Goal: Task Accomplishment & Management: Manage account settings

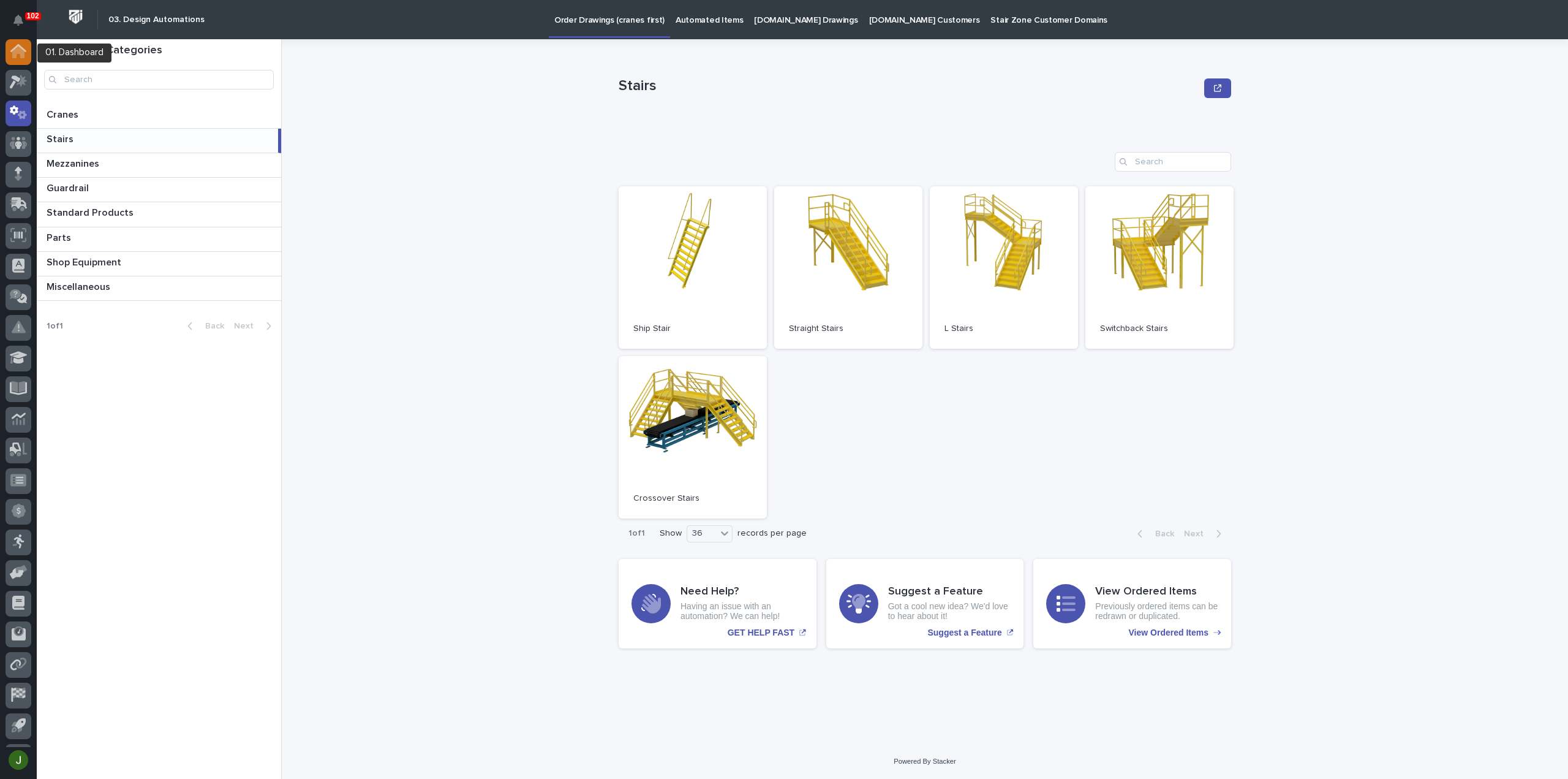
click at [15, 46] on icon at bounding box center [18, 51] width 16 height 14
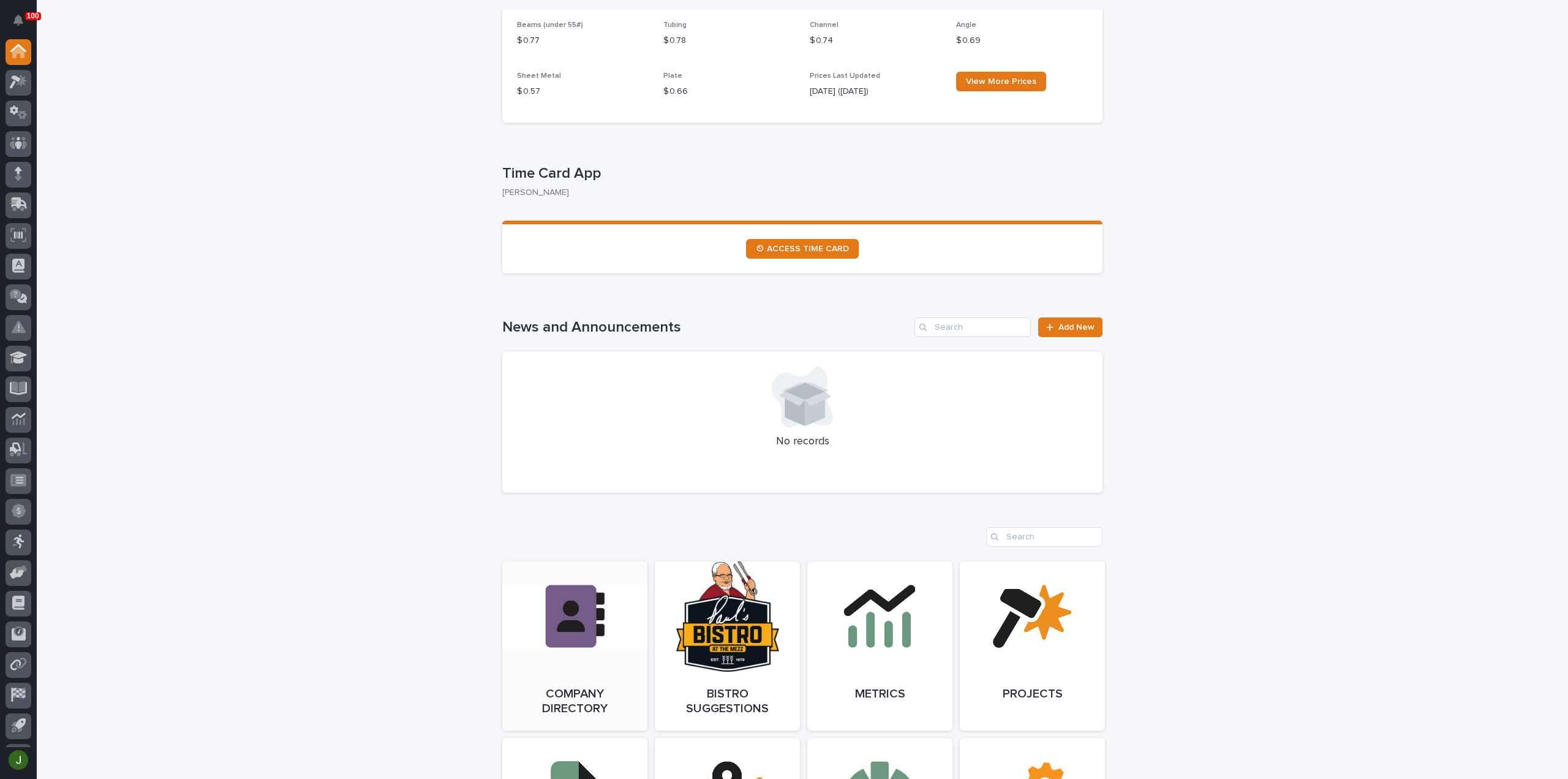
scroll to position [572, 0]
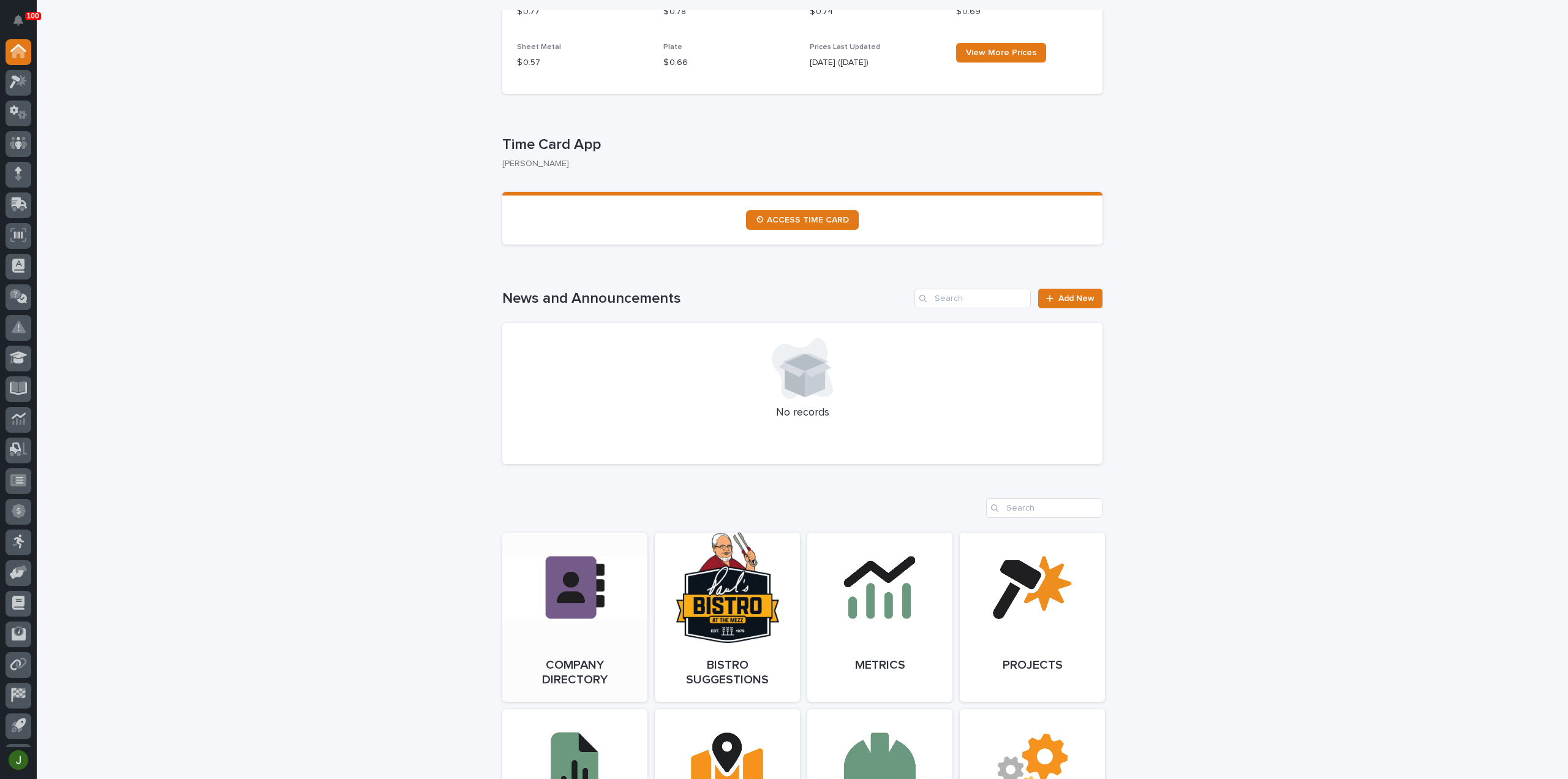
click at [562, 575] on link "Open Link" at bounding box center [574, 617] width 145 height 169
click at [15, 85] on icon at bounding box center [18, 82] width 18 height 14
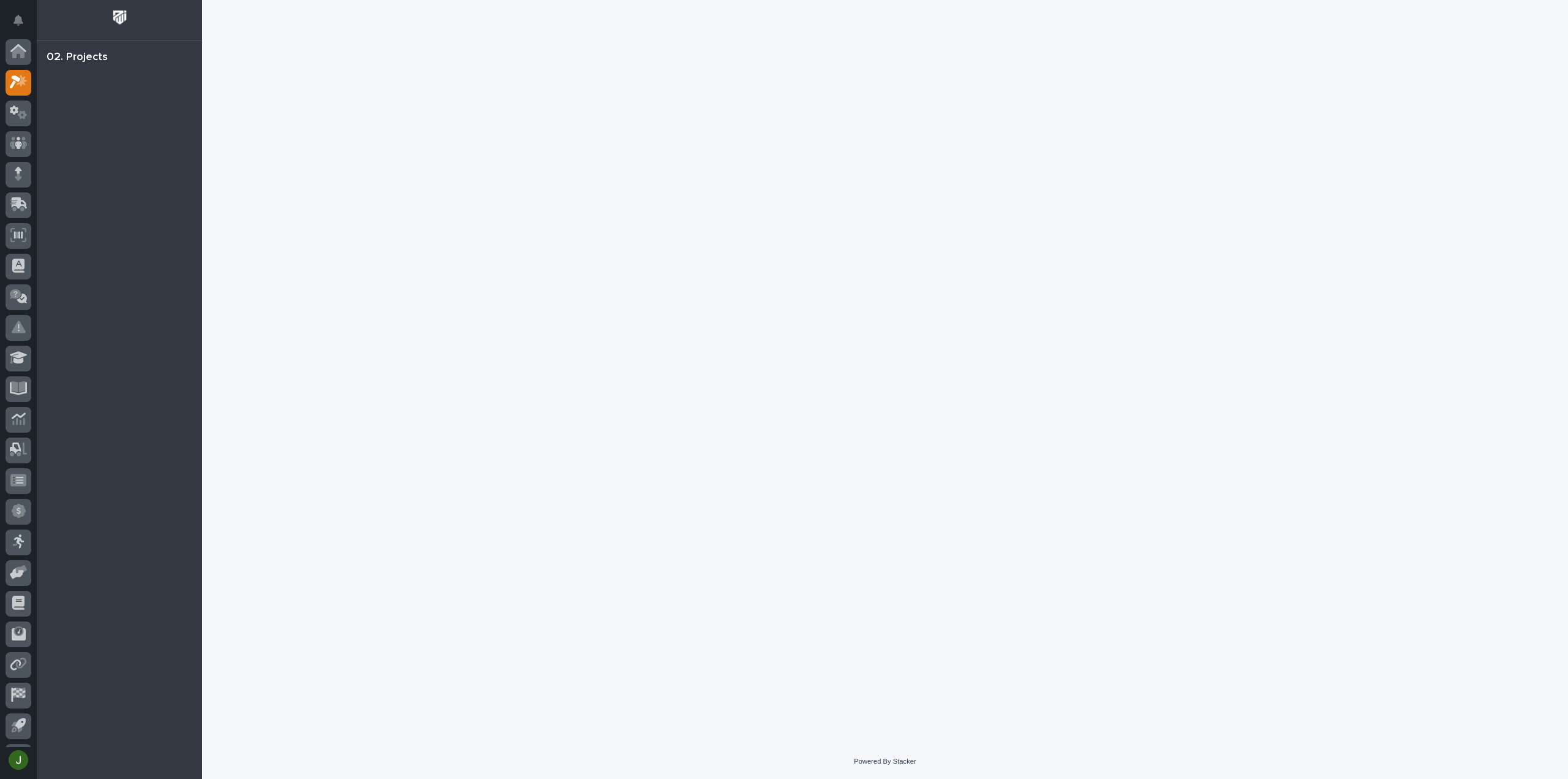
scroll to position [27, 0]
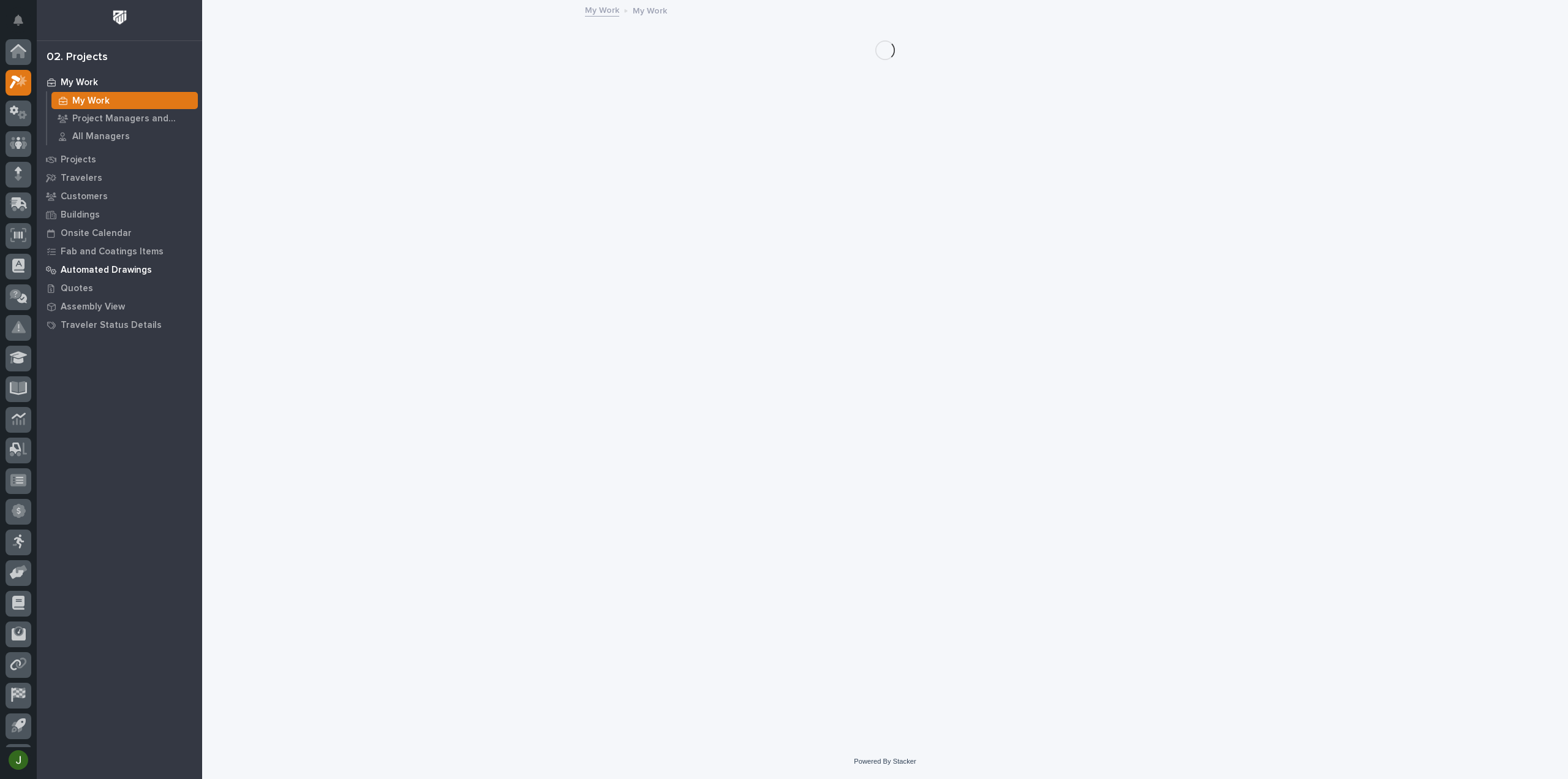
scroll to position [27, 0]
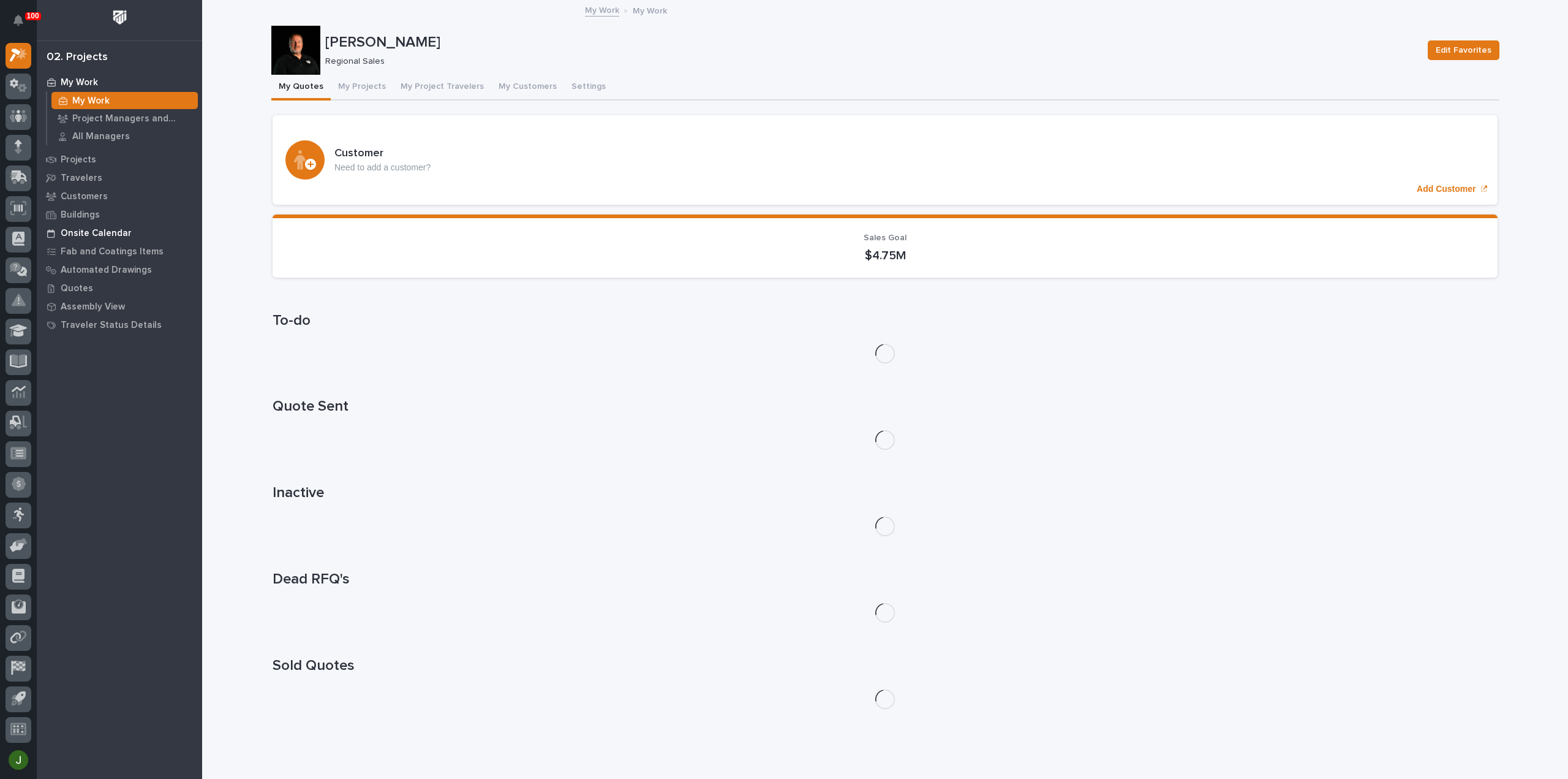
click at [96, 230] on p "Onsite Calendar" at bounding box center [96, 233] width 71 height 11
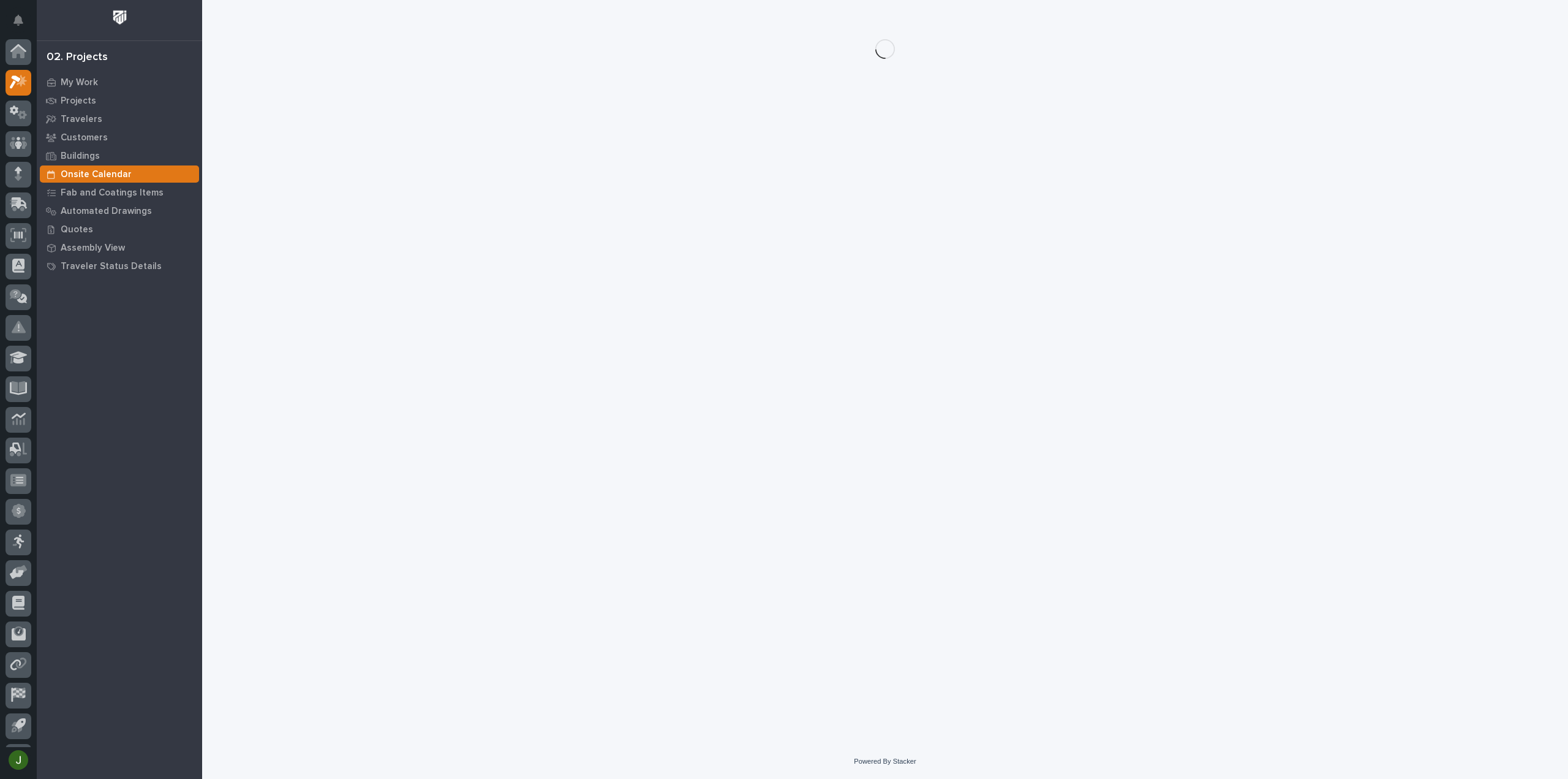
scroll to position [27, 0]
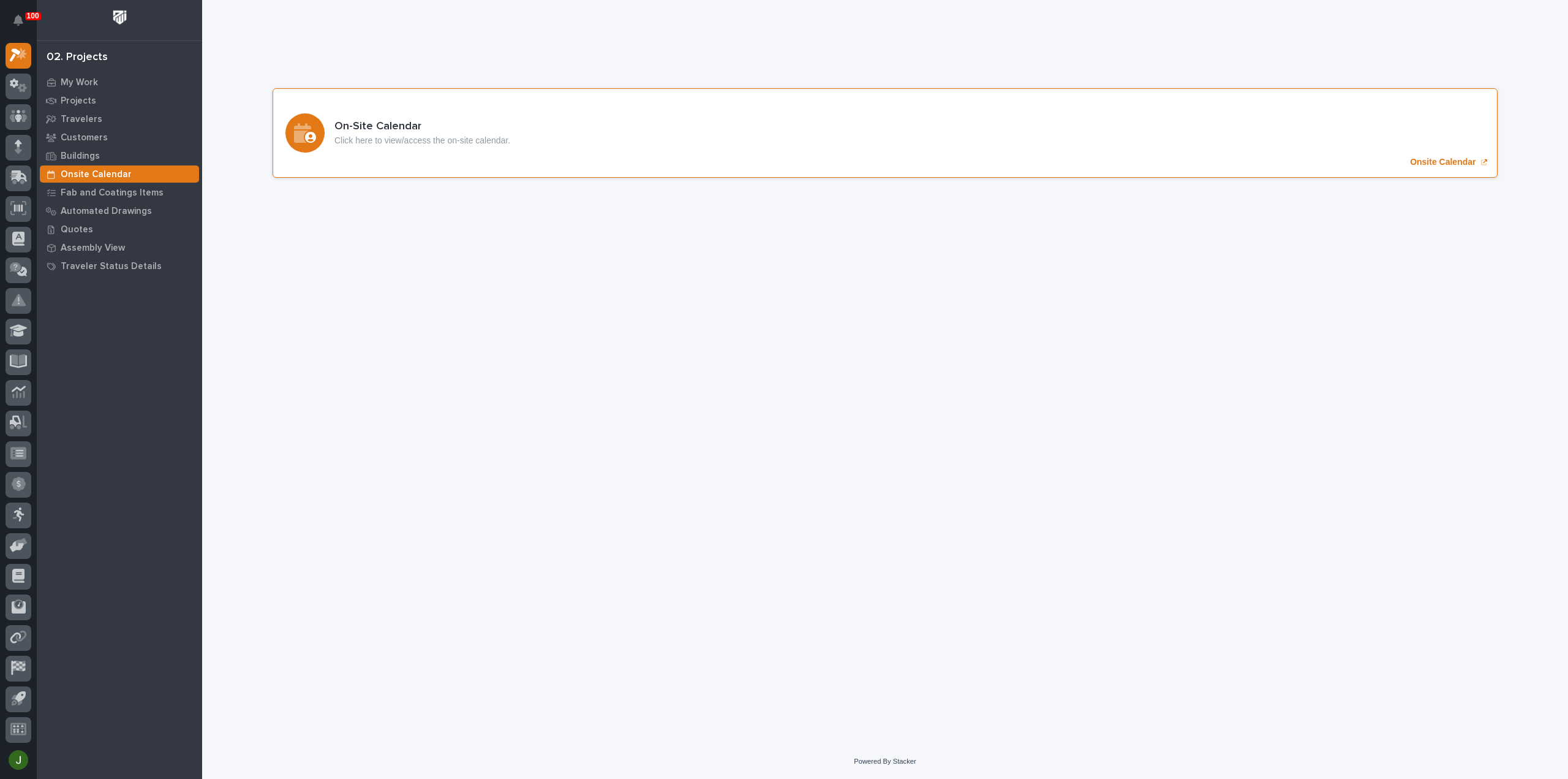
click at [1425, 159] on p "Onsite Calendar" at bounding box center [1442, 162] width 65 height 10
click at [18, 50] on icon at bounding box center [18, 55] width 18 height 14
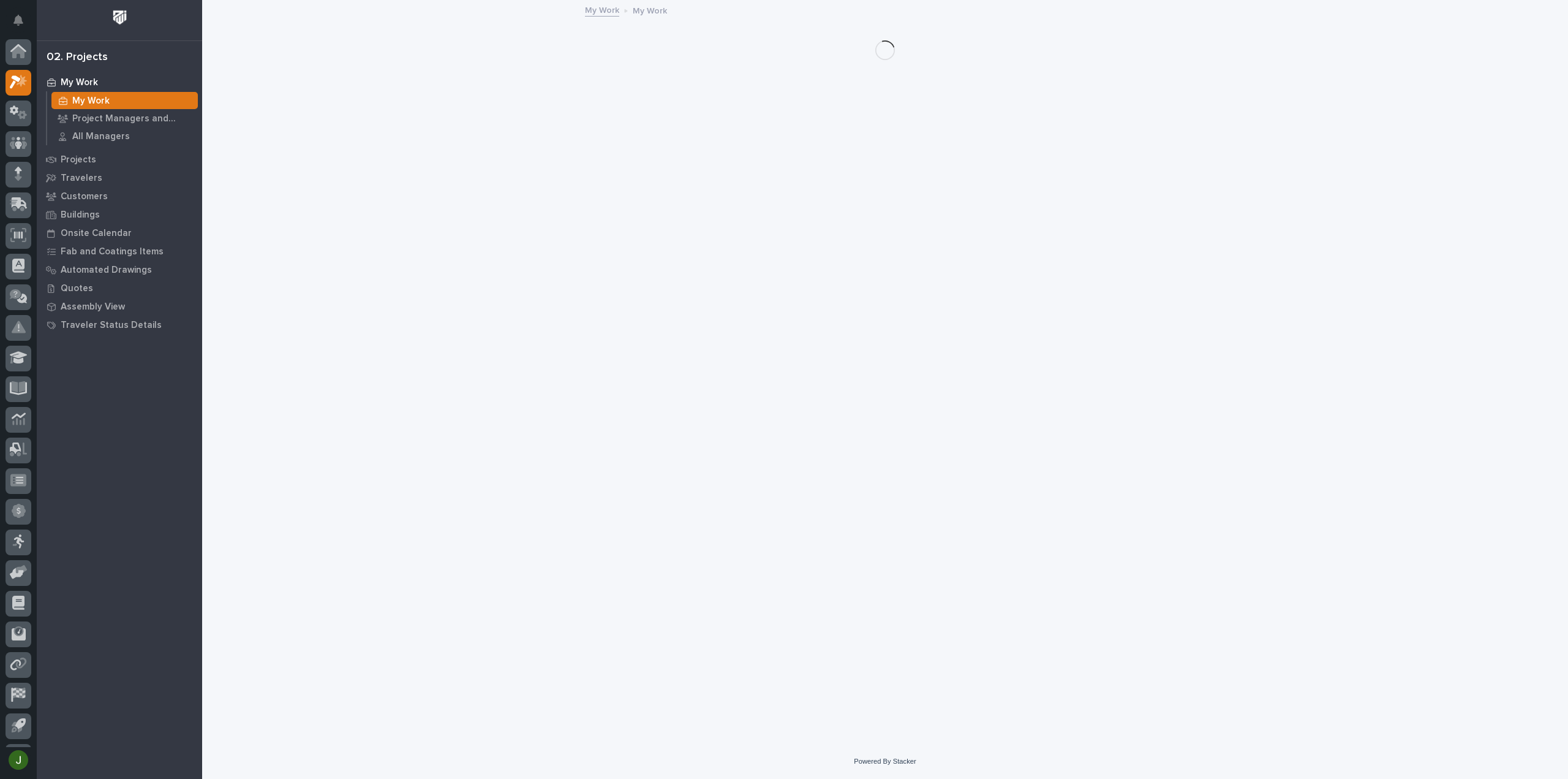
scroll to position [27, 0]
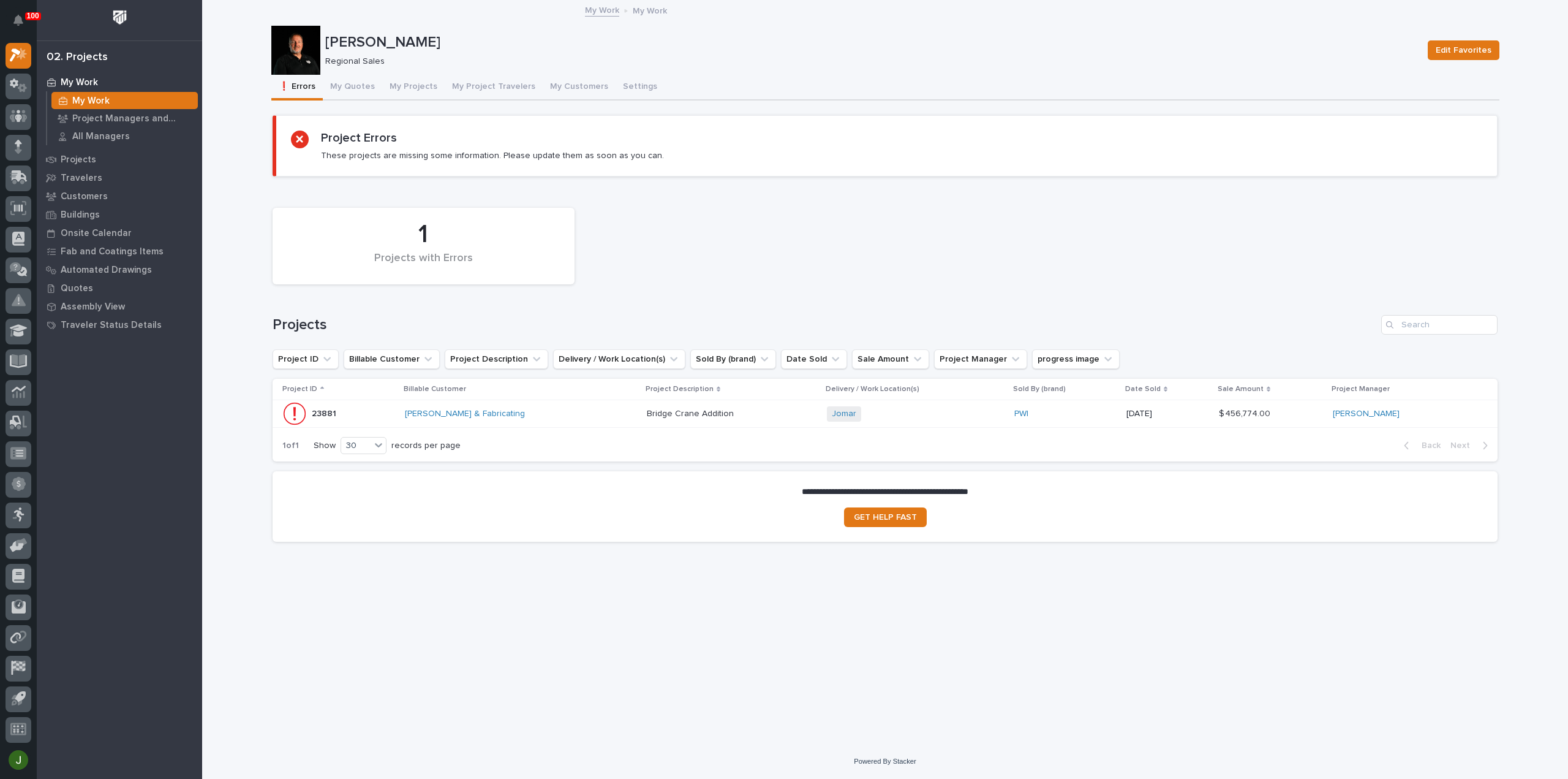
click at [330, 409] on p "23881" at bounding box center [325, 413] width 27 height 13
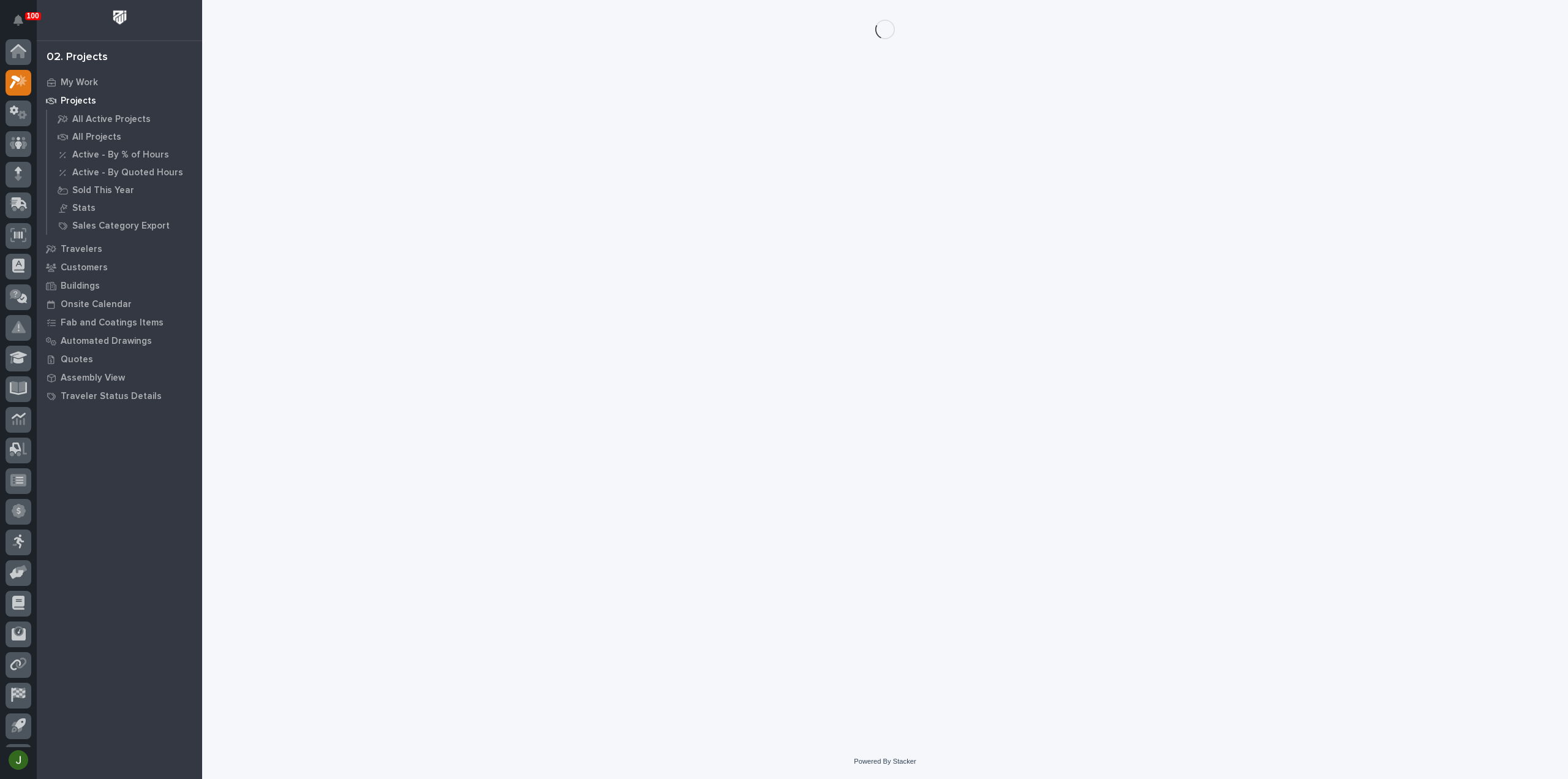
scroll to position [27, 0]
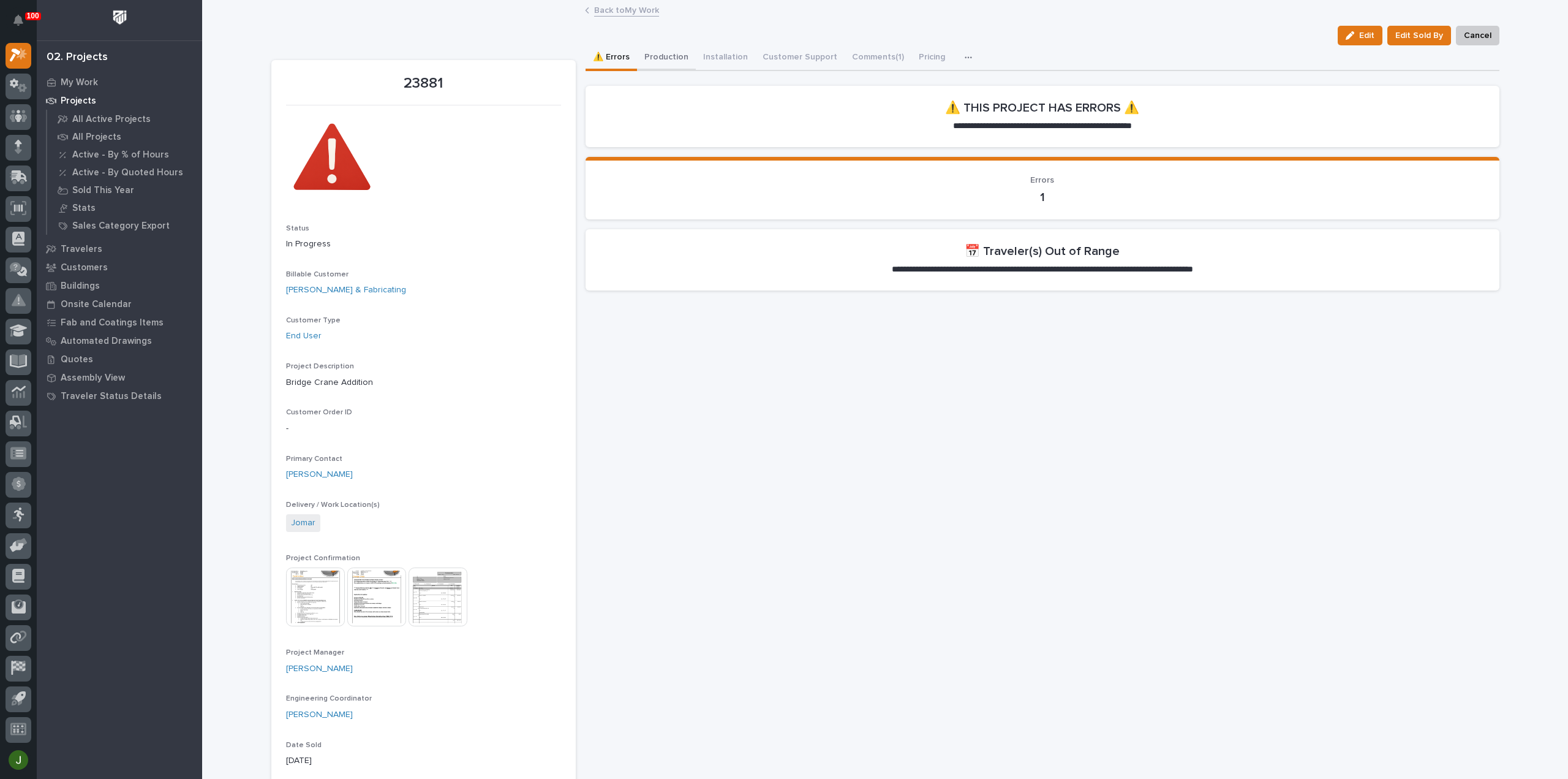
click at [653, 56] on button "Production" at bounding box center [666, 58] width 59 height 26
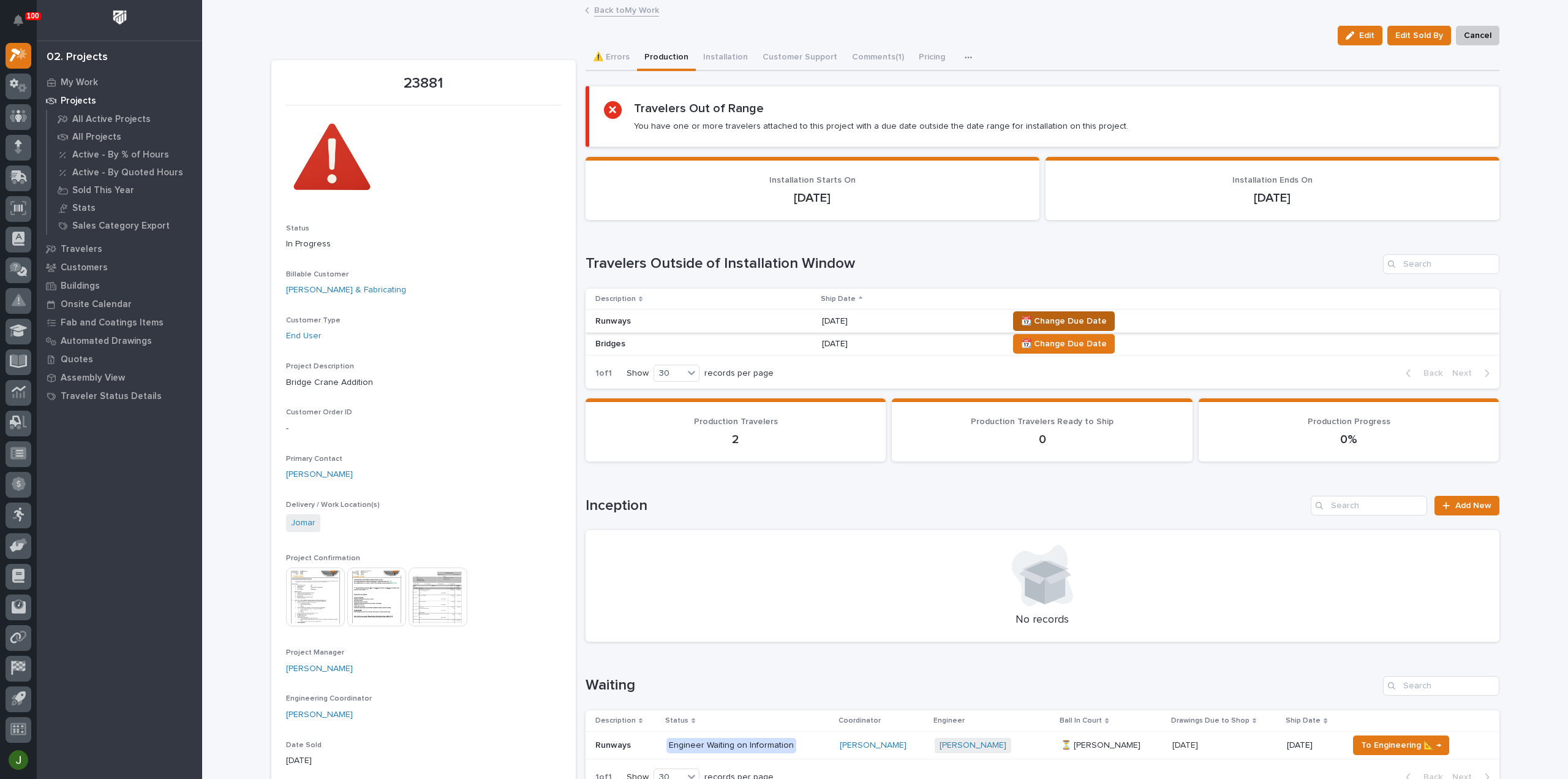
click at [1079, 316] on span "📆 Change Due Date" at bounding box center [1064, 321] width 86 height 15
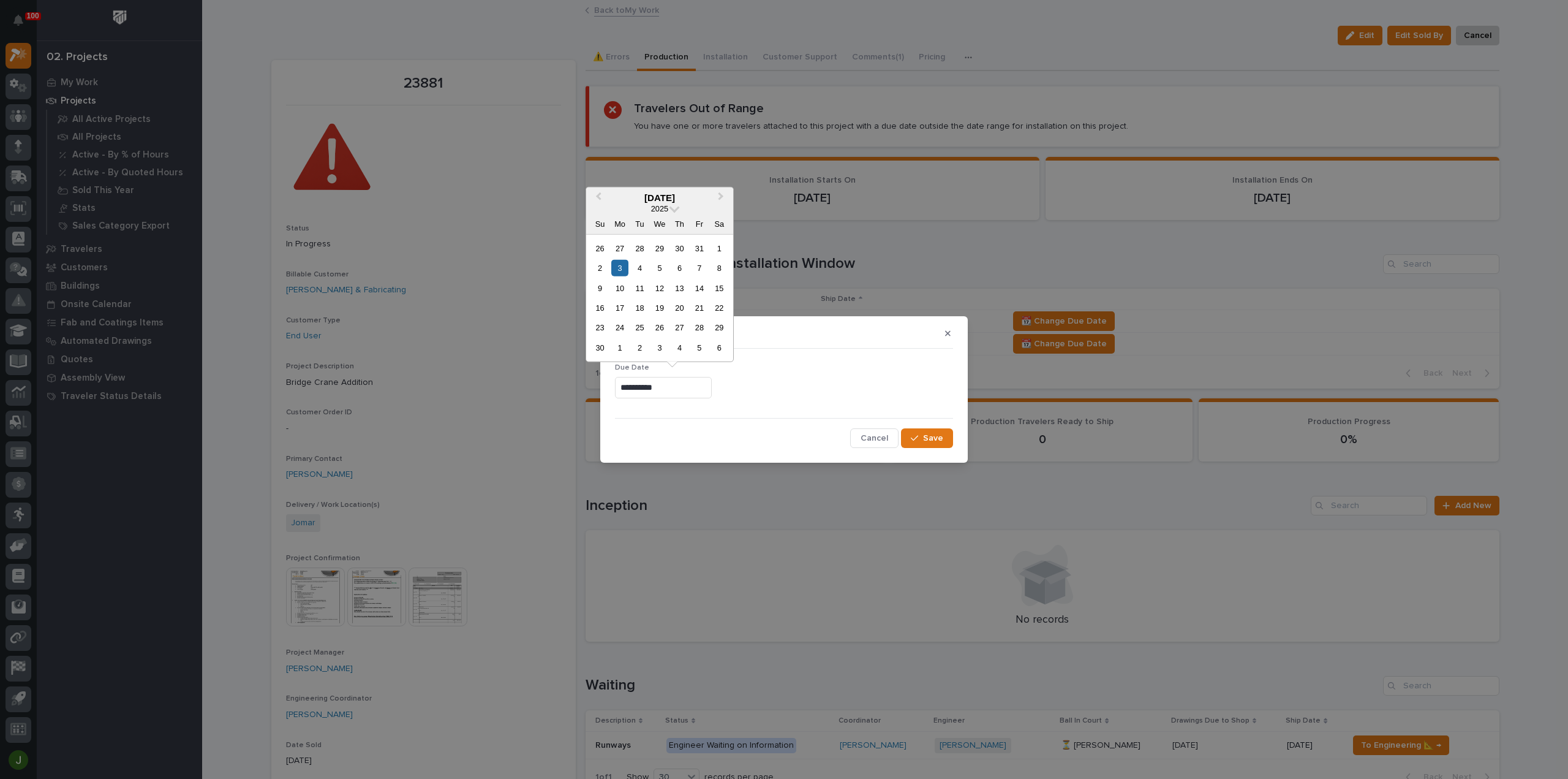
drag, startPoint x: 669, startPoint y: 388, endPoint x: 610, endPoint y: 391, distance: 59.1
click at [610, 391] on section "**********" at bounding box center [784, 389] width 368 height 146
click at [724, 194] on button "Next Month" at bounding box center [722, 197] width 20 height 20
click at [620, 251] on div "1" at bounding box center [619, 248] width 16 height 17
type input "**********"
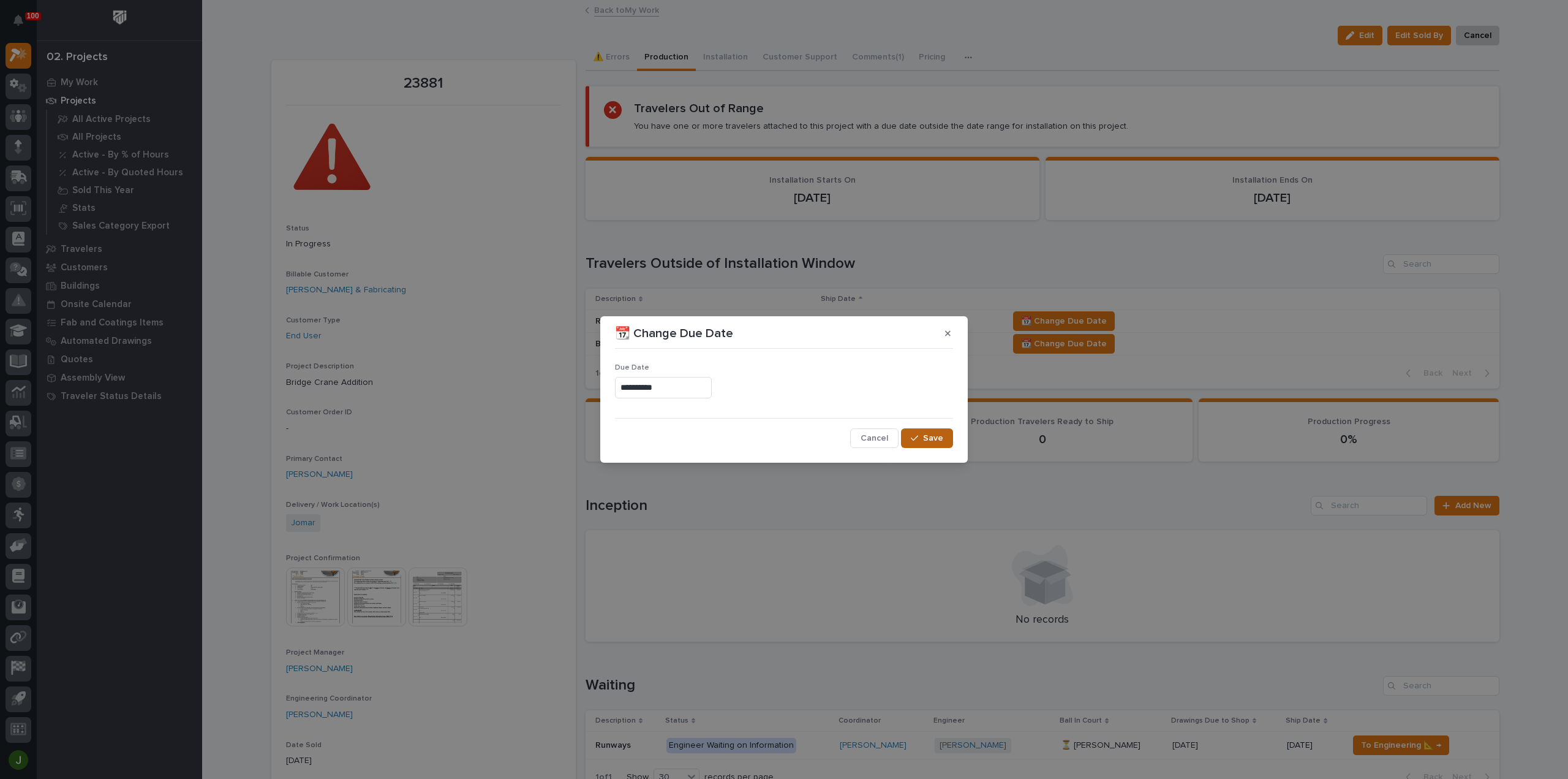
click at [934, 439] on span "Save" at bounding box center [933, 439] width 20 height 11
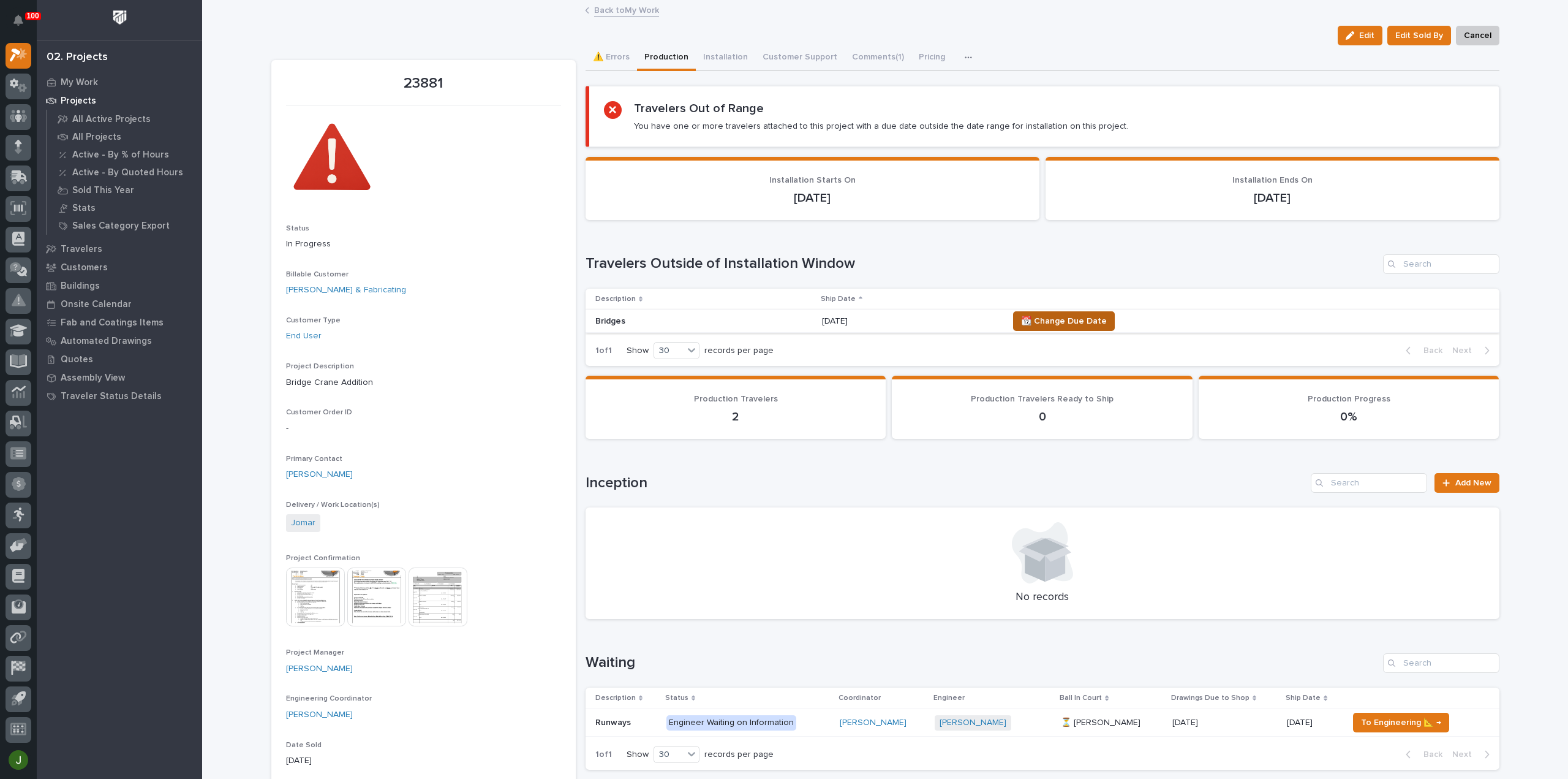
click at [1066, 321] on span "📆 Change Due Date" at bounding box center [1064, 321] width 86 height 15
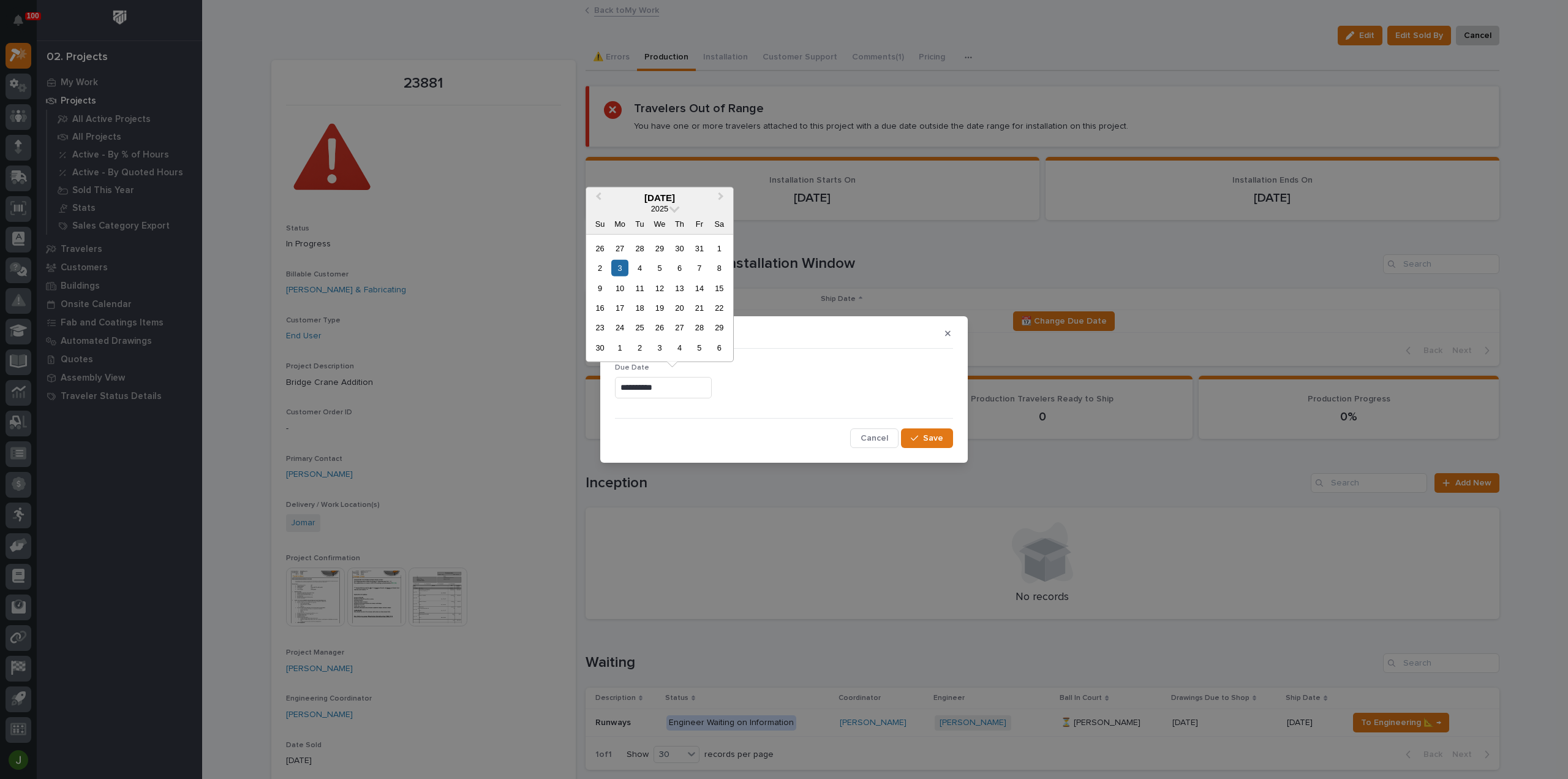
click at [672, 388] on input "**********" at bounding box center [663, 388] width 97 height 21
click at [620, 344] on div "1" at bounding box center [619, 347] width 16 height 17
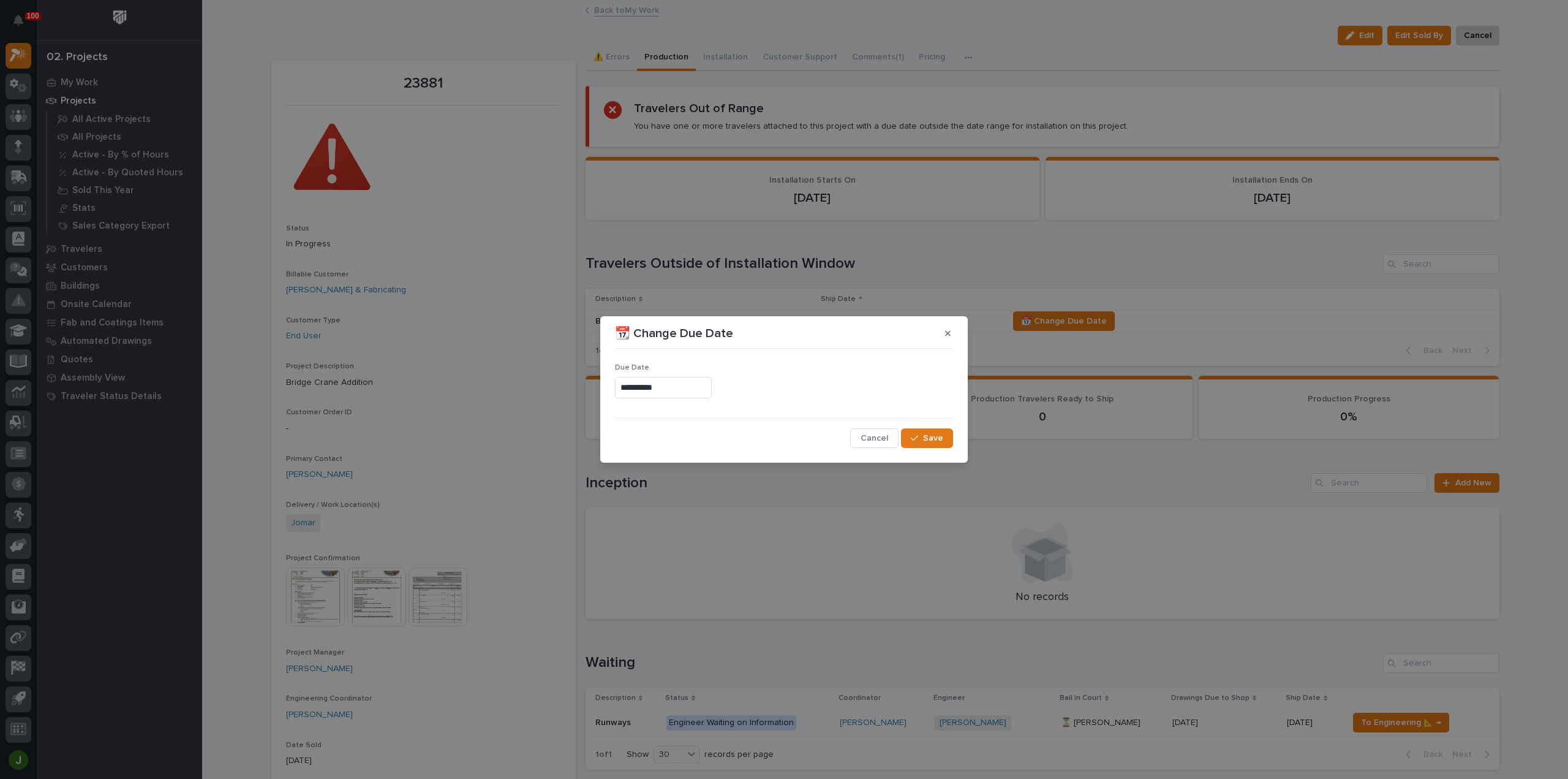
type input "**********"
click at [932, 439] on span "Save" at bounding box center [933, 439] width 20 height 11
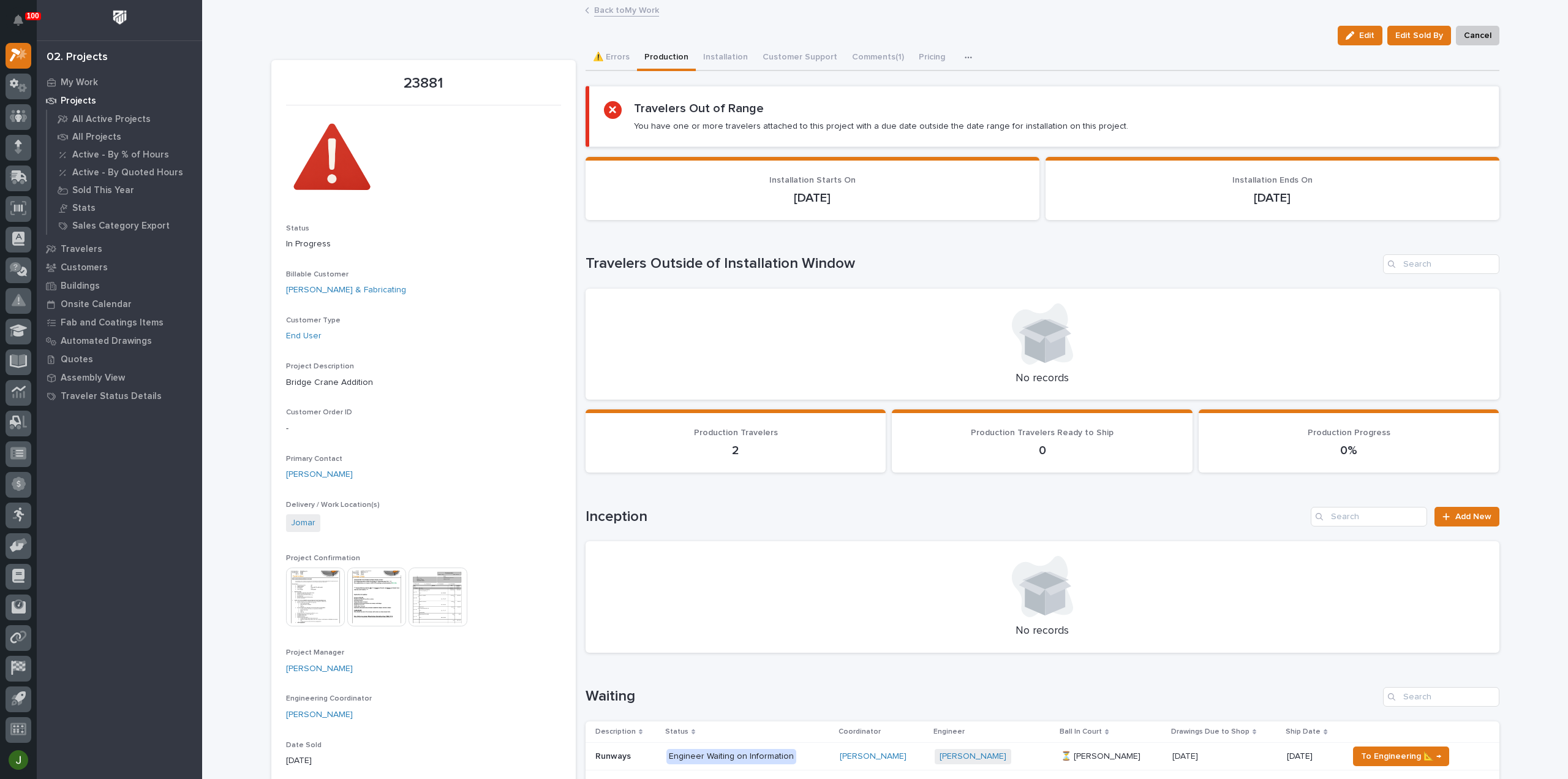
click at [639, 10] on link "Back to My Work" at bounding box center [626, 9] width 65 height 14
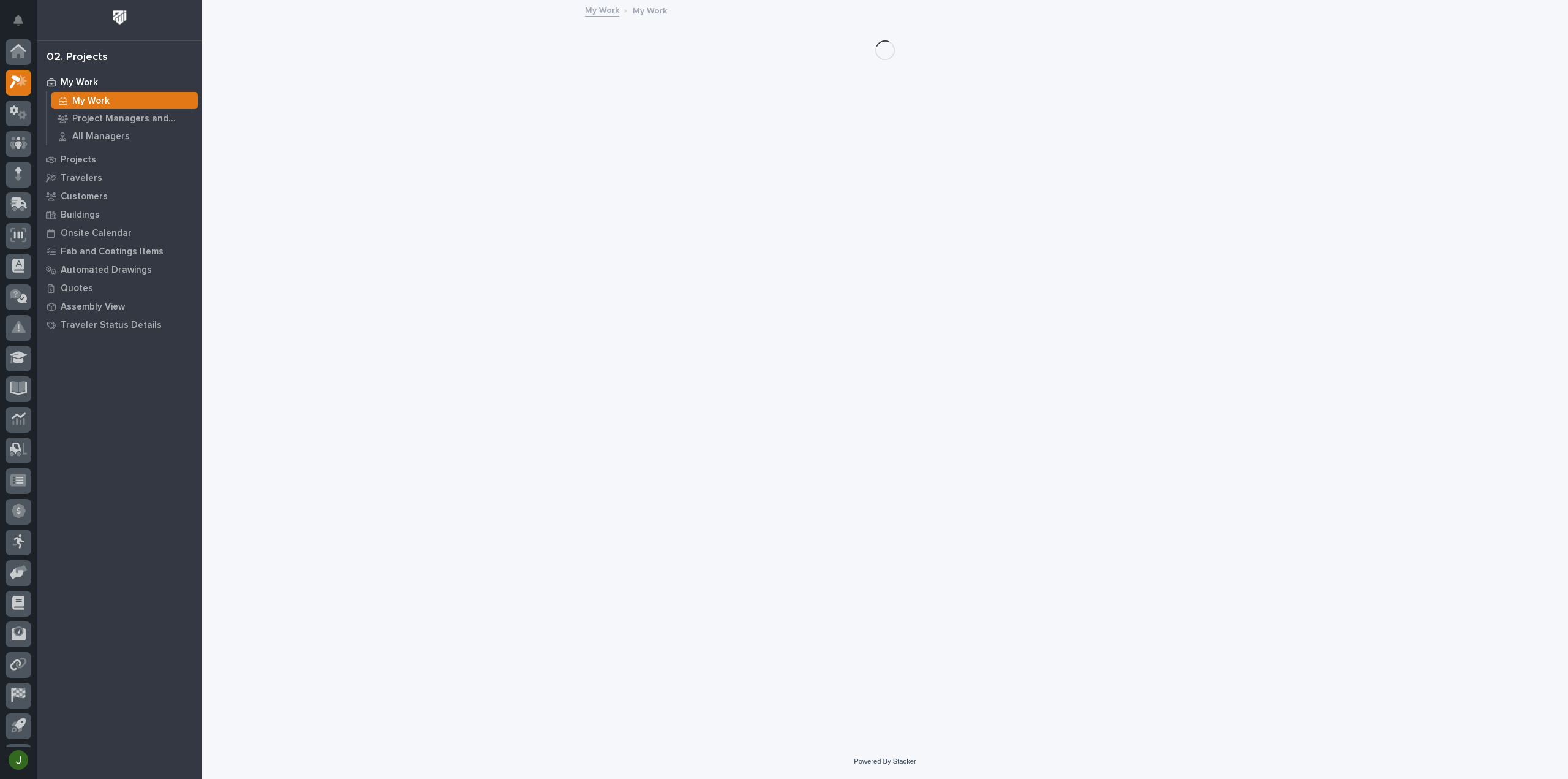
scroll to position [27, 0]
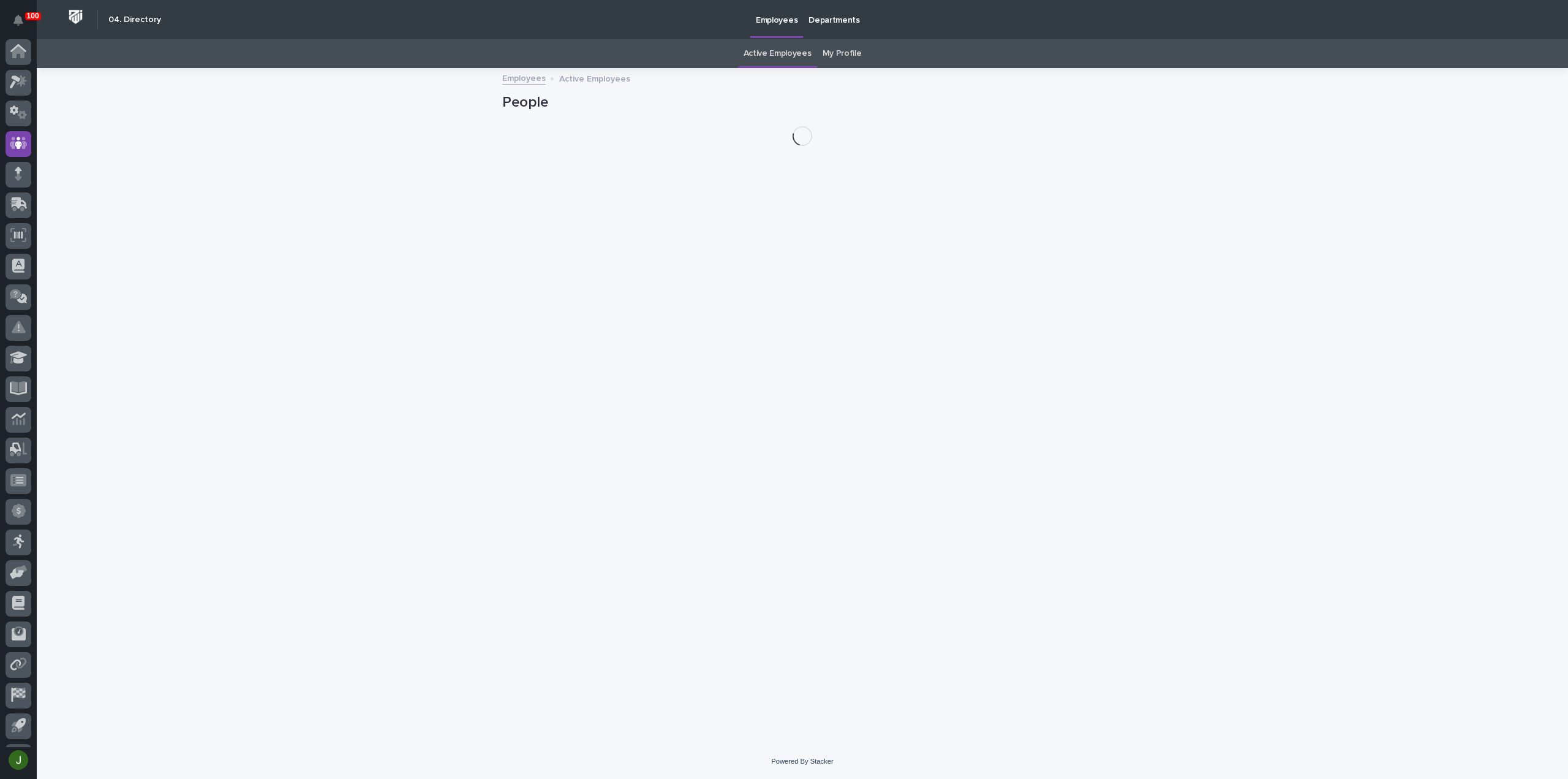
scroll to position [27, 0]
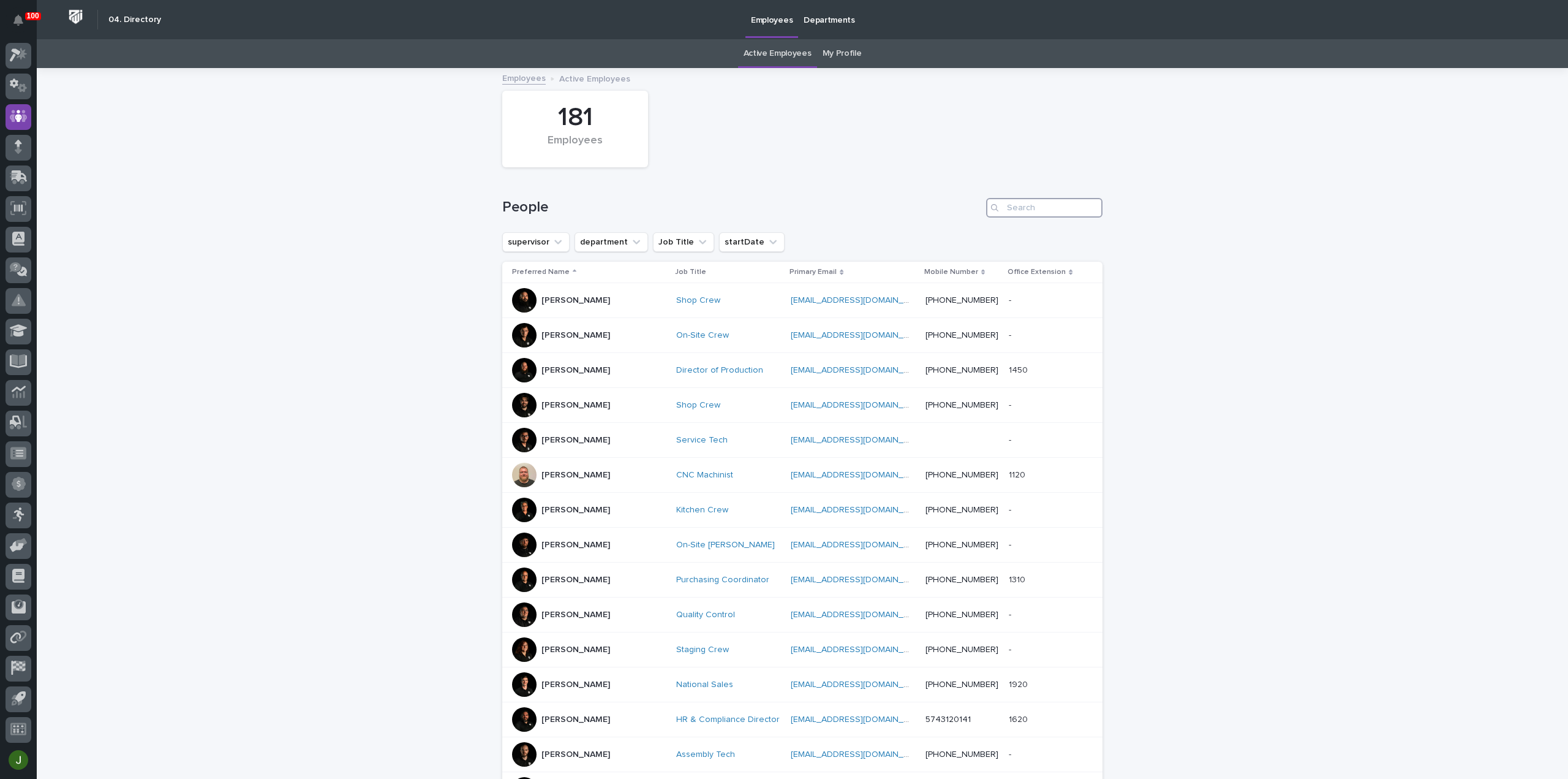
click at [1042, 208] on input "Search" at bounding box center [1045, 208] width 116 height 20
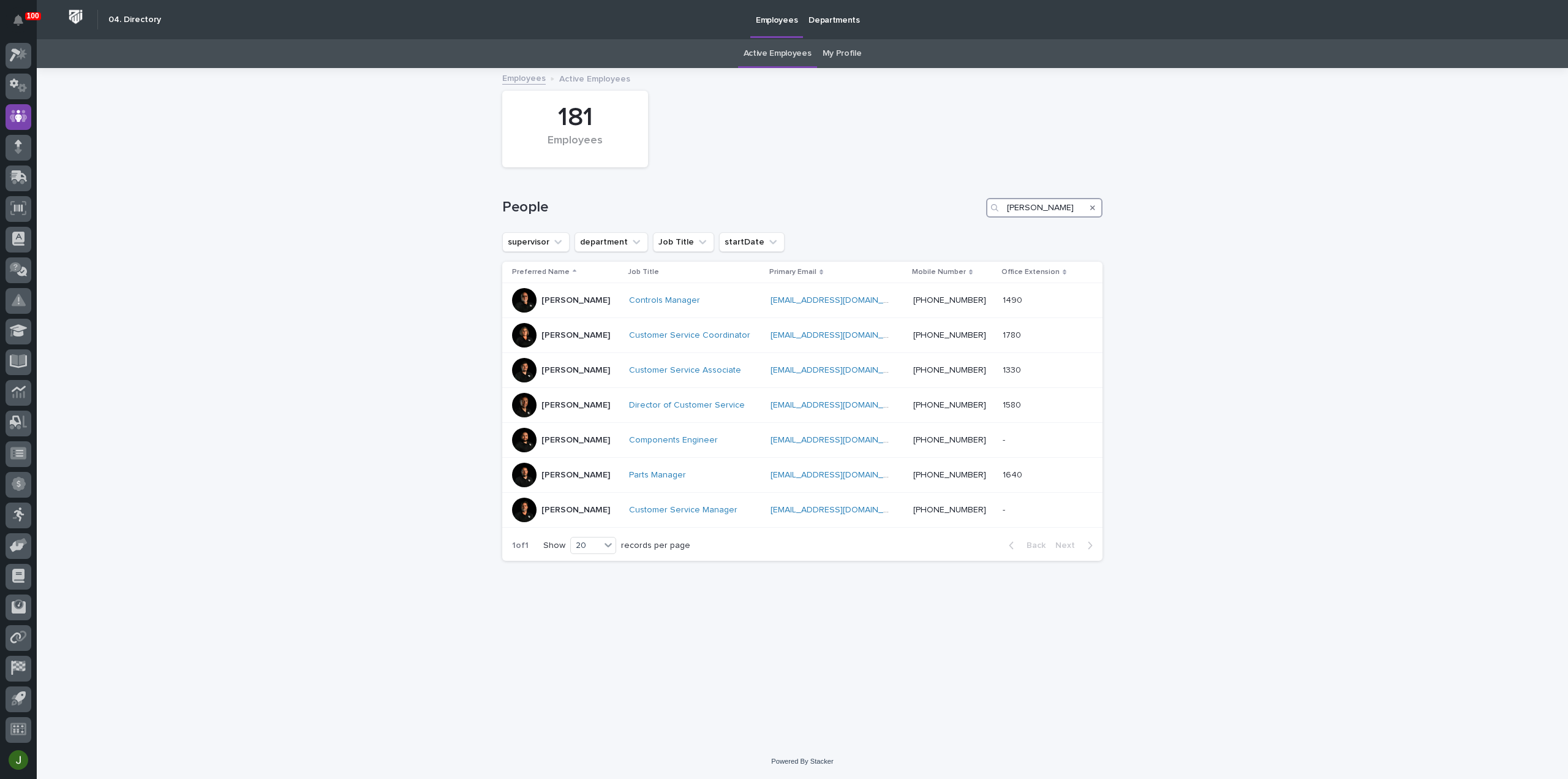
type input "josh"
